Goal: Task Accomplishment & Management: Manage account settings

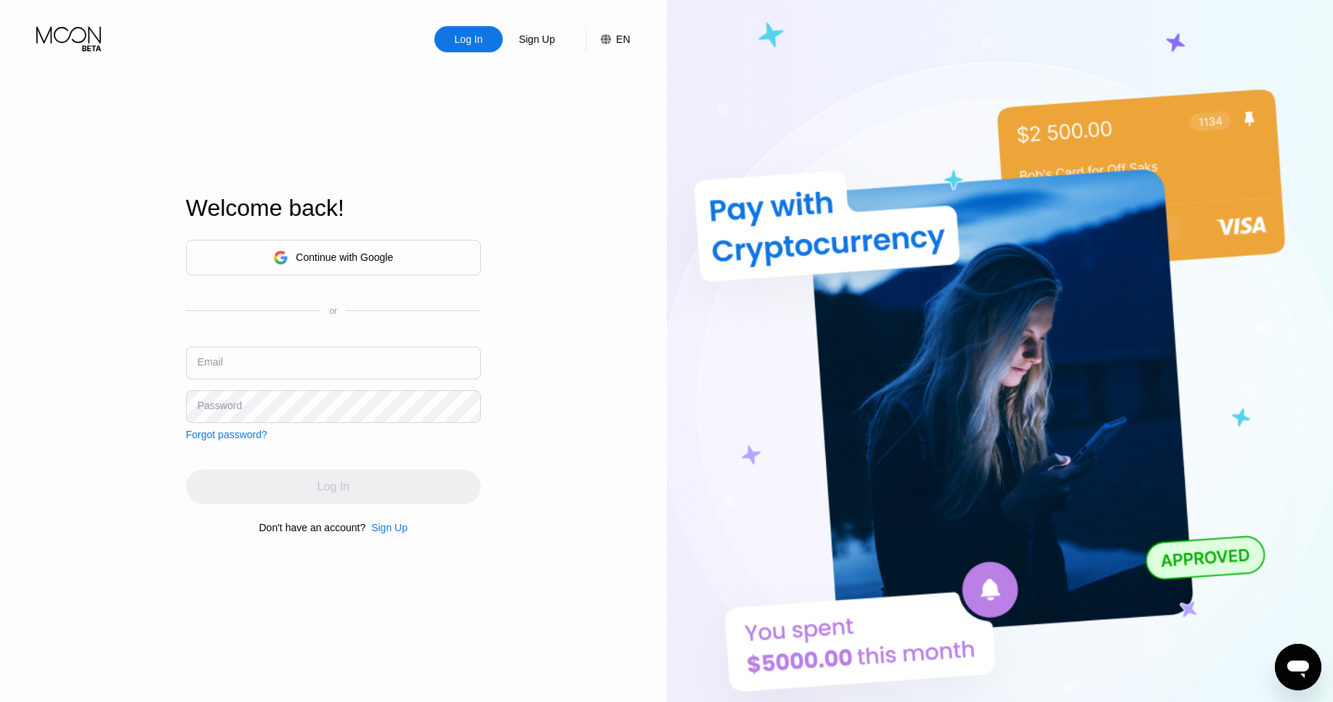
type input "[EMAIL_ADDRESS][DOMAIN_NAME]"
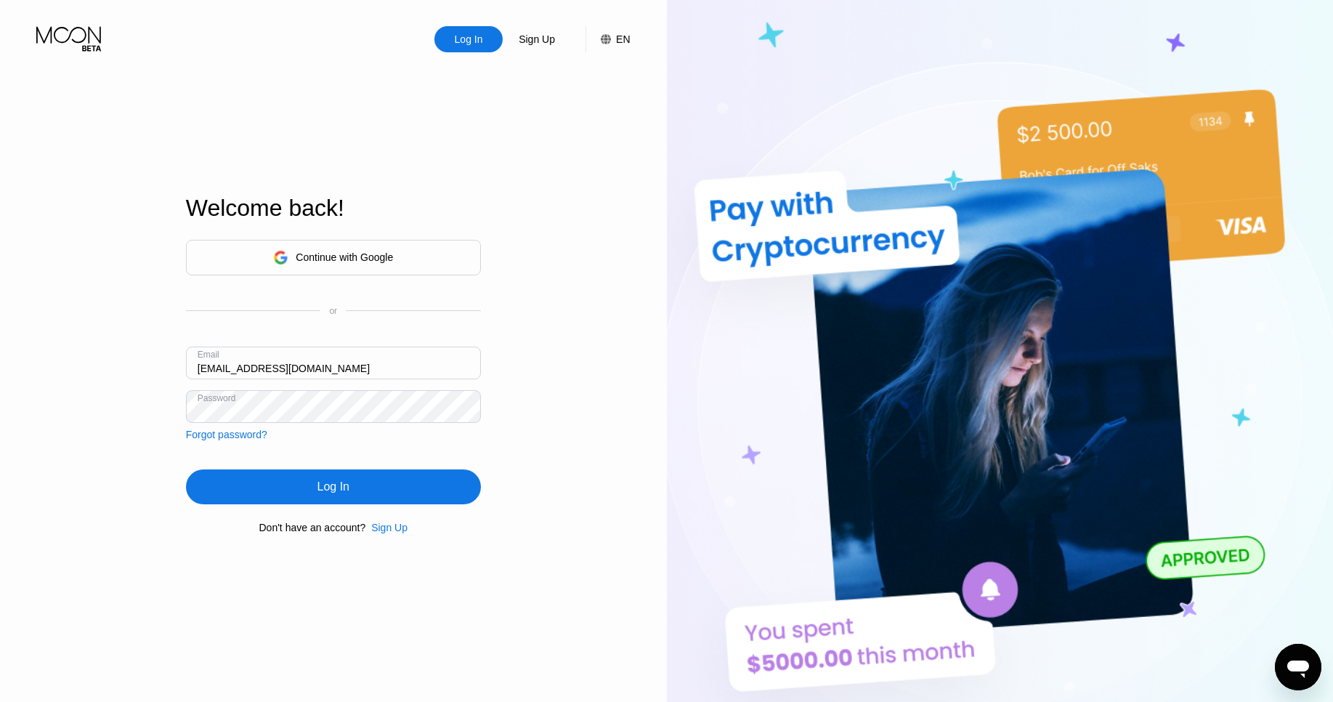
click at [169, 458] on div "Log In Sign Up EN Language Select an item Save Welcome back! Continue with Goog…" at bounding box center [333, 386] width 667 height 772
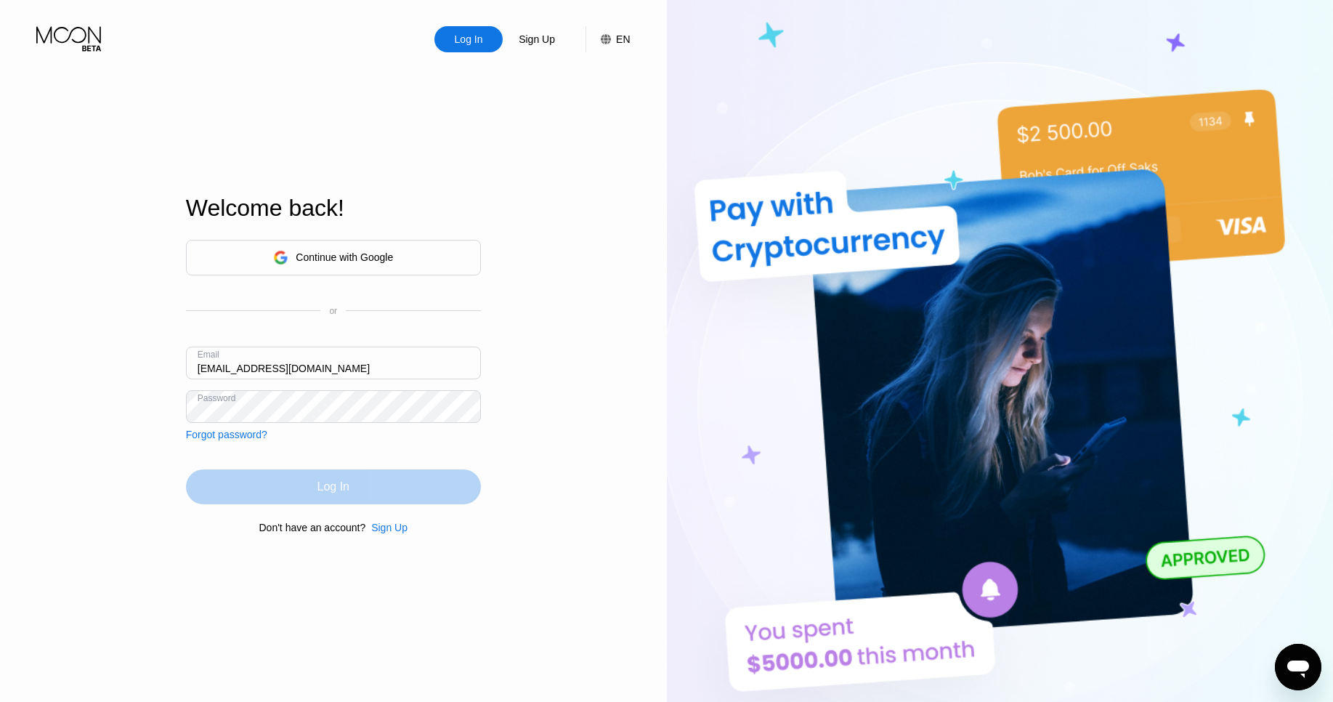
click at [279, 492] on div "Log In" at bounding box center [333, 486] width 295 height 35
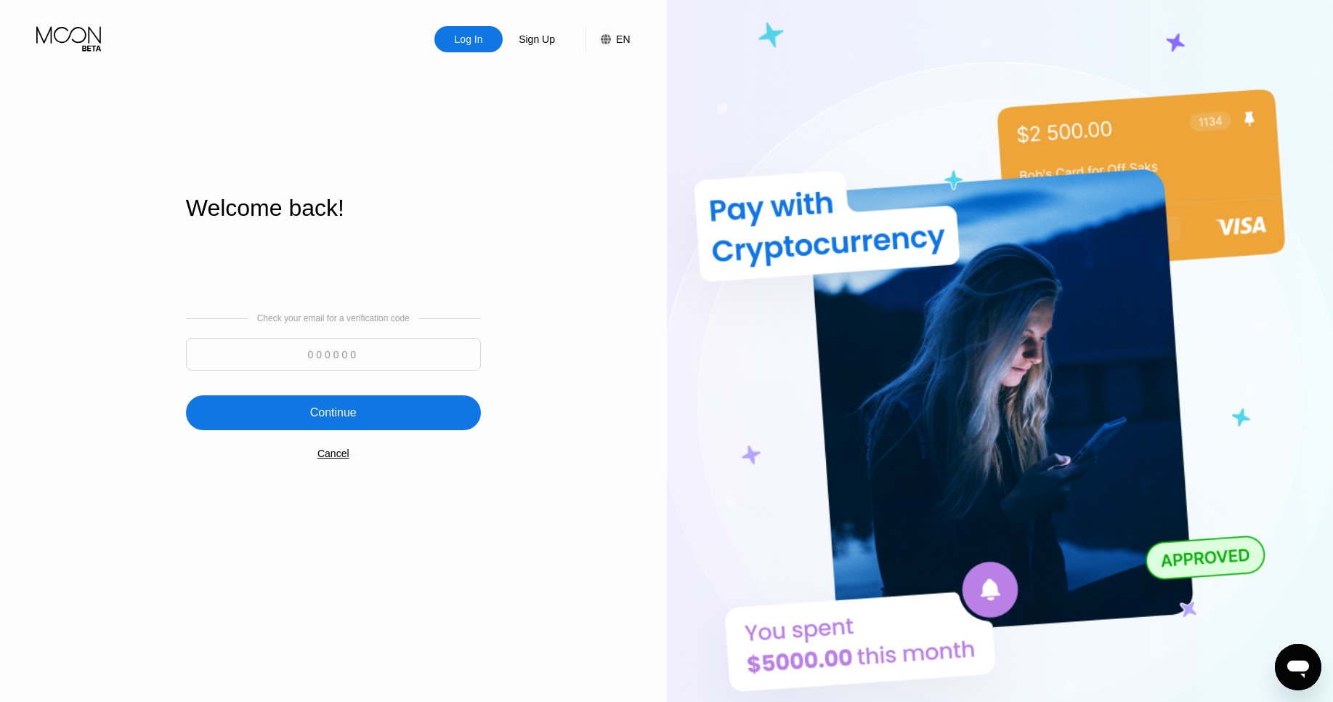
click at [264, 357] on input at bounding box center [333, 354] width 295 height 33
click at [368, 352] on input at bounding box center [333, 354] width 295 height 33
paste input "327683"
type input "327683"
click at [366, 398] on div "Continue" at bounding box center [333, 412] width 295 height 35
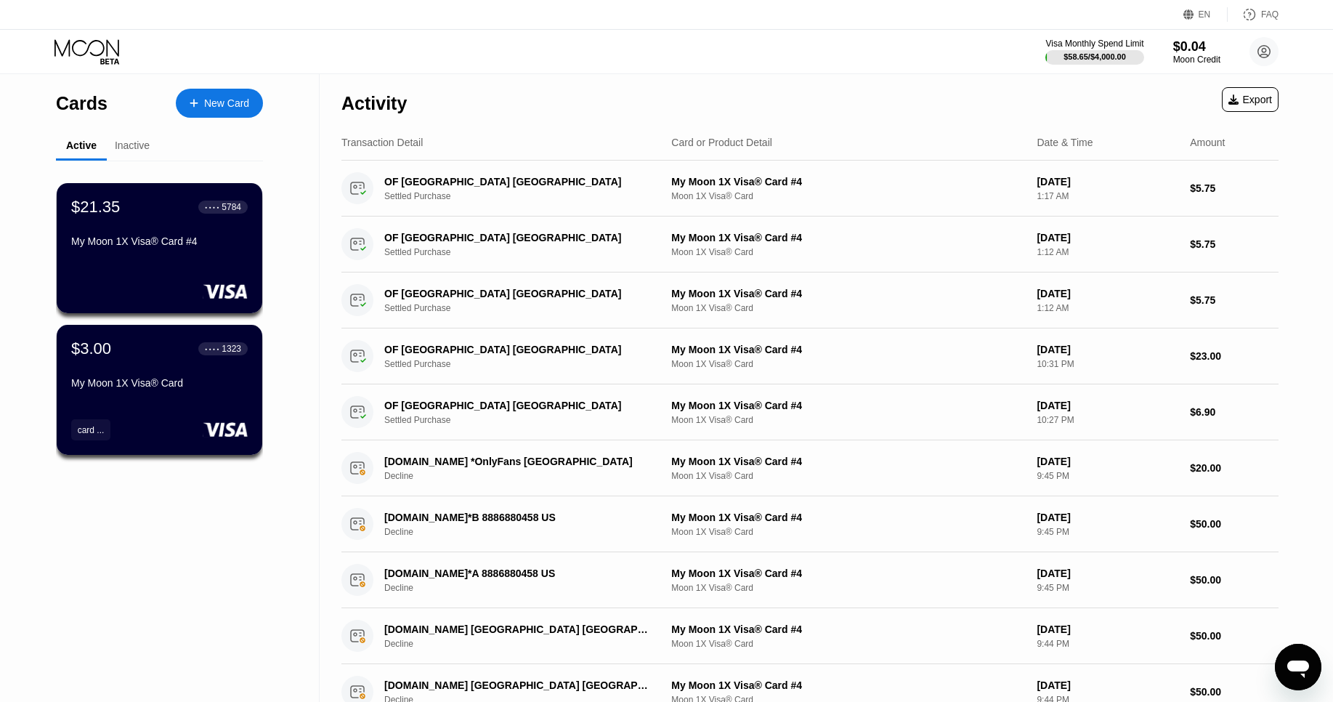
click at [509, 30] on div "Visa Monthly Spend Limit $58.65 / $4,000.00 $0.04 Moon Credit [EMAIL_ADDRESS][D…" at bounding box center [666, 52] width 1333 height 44
